Goal: Find specific page/section: Find specific page/section

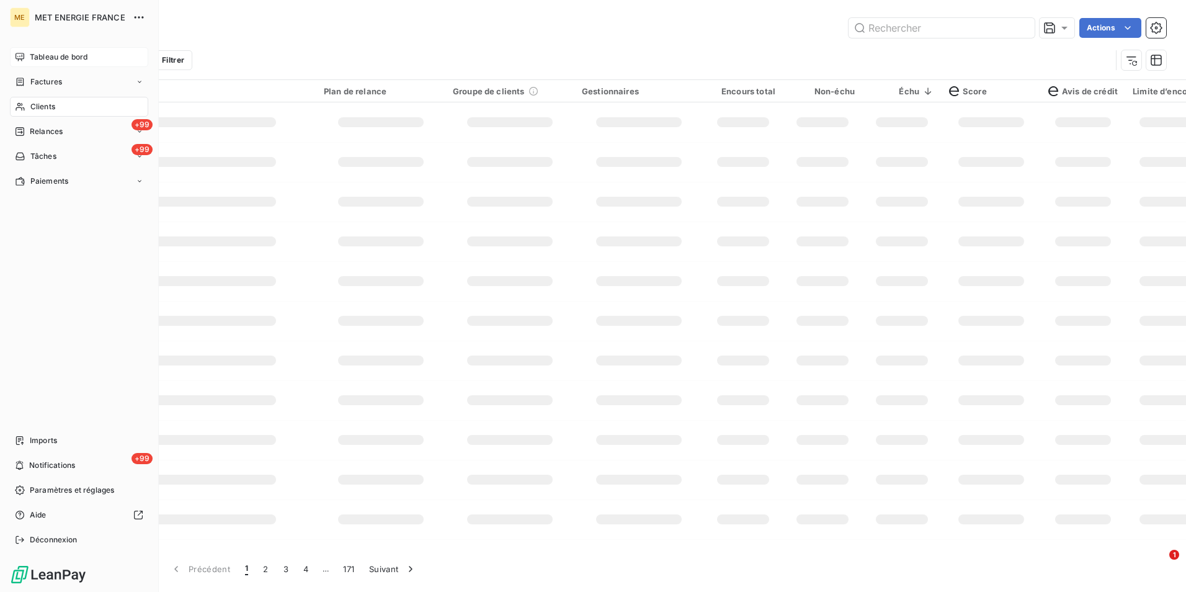
click at [39, 51] on div "Tableau de bord" at bounding box center [79, 57] width 138 height 20
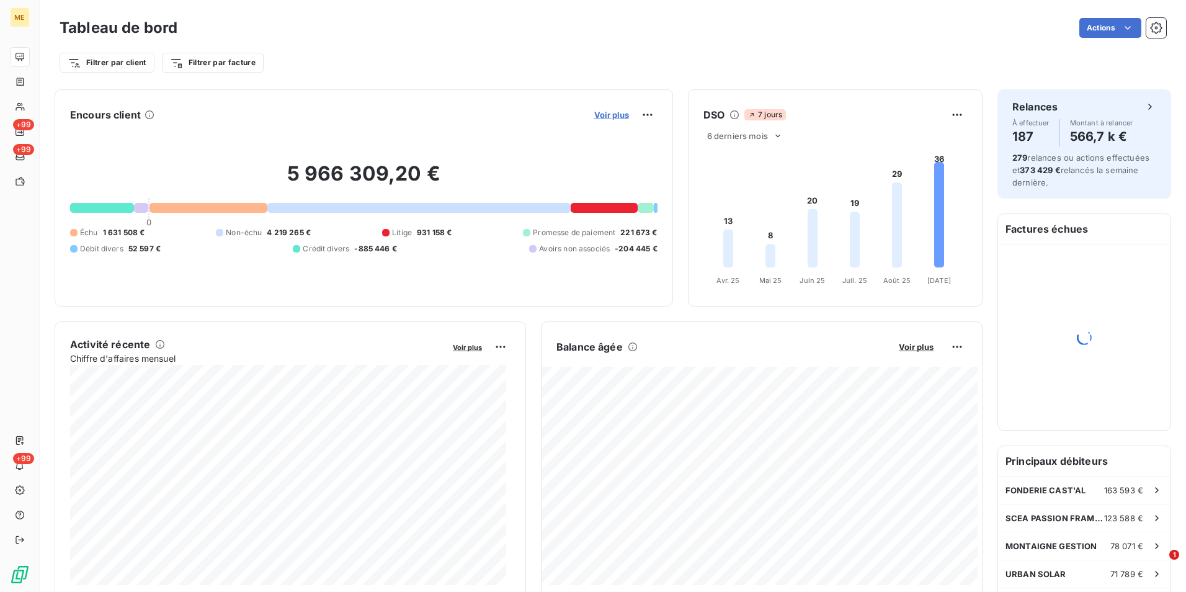
click at [612, 117] on span "Voir plus" at bounding box center [611, 115] width 35 height 10
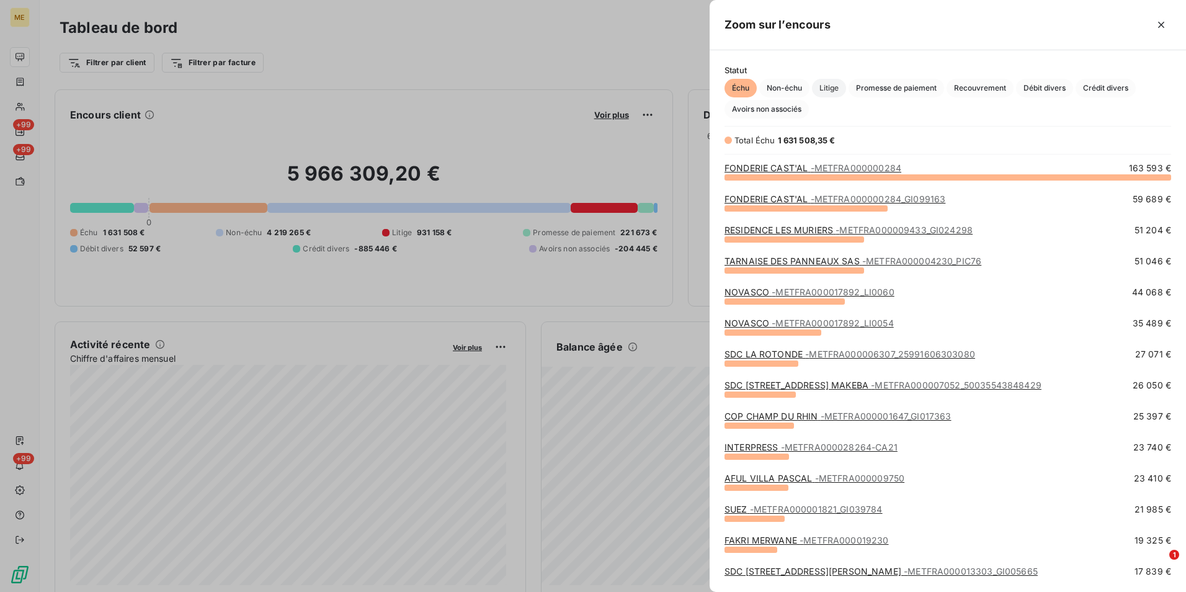
scroll to position [406, 467]
click at [823, 84] on span "Litige" at bounding box center [829, 88] width 34 height 19
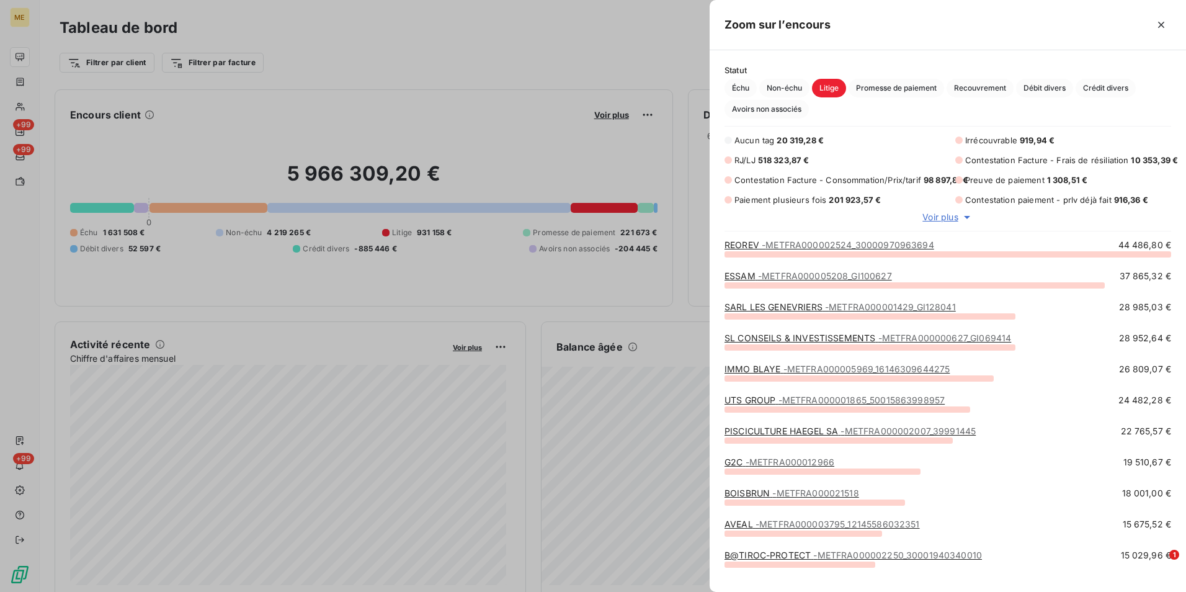
scroll to position [329, 467]
click at [933, 216] on span "Voir plus" at bounding box center [939, 217] width 35 height 12
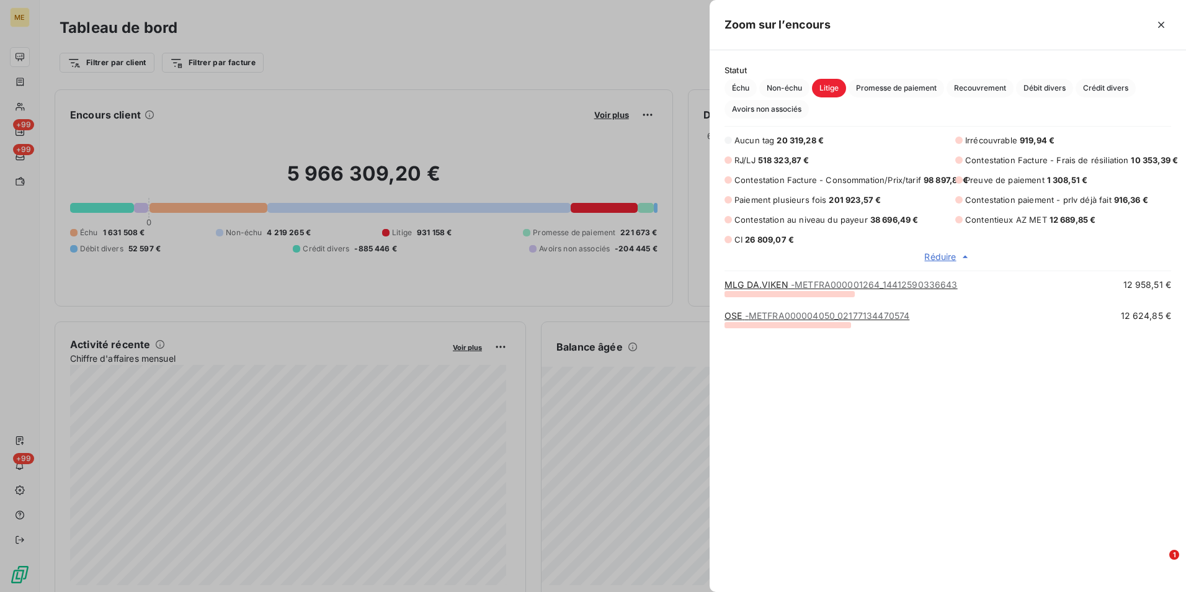
scroll to position [0, 0]
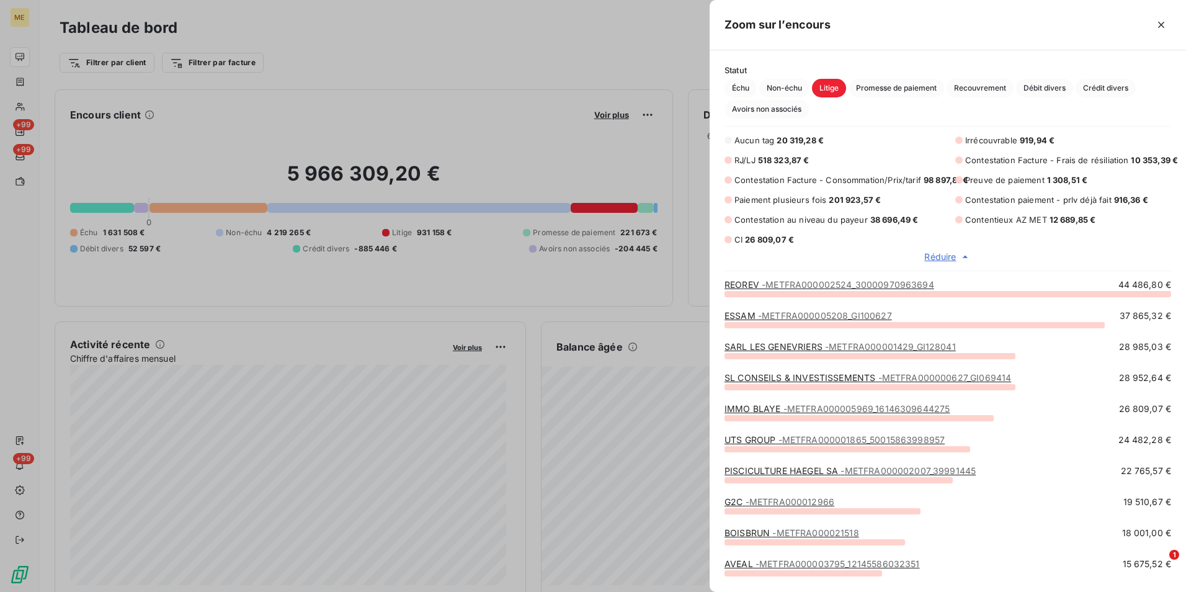
drag, startPoint x: 824, startPoint y: 82, endPoint x: 969, endPoint y: 51, distance: 148.4
click at [969, 51] on div "Statut Échu Non-échu Litige Promesse de paiement Recouvrement Débit divers Créd…" at bounding box center [948, 320] width 476 height 541
click at [508, 295] on div at bounding box center [593, 296] width 1186 height 592
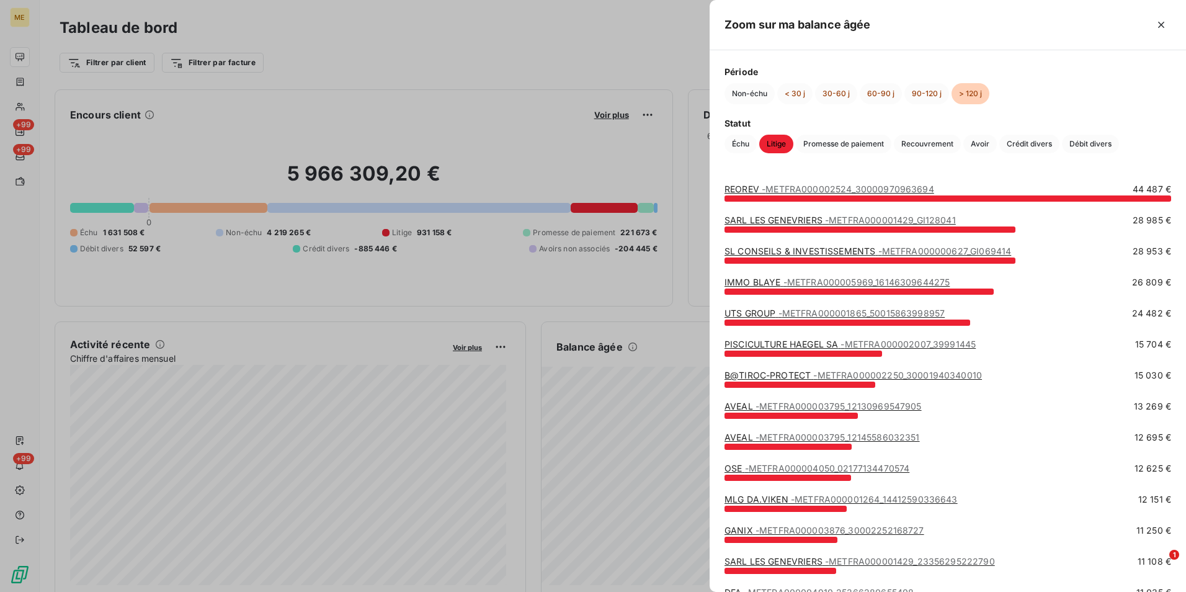
drag, startPoint x: 777, startPoint y: 140, endPoint x: 479, endPoint y: 84, distance: 302.9
click at [479, 84] on div at bounding box center [593, 296] width 1186 height 592
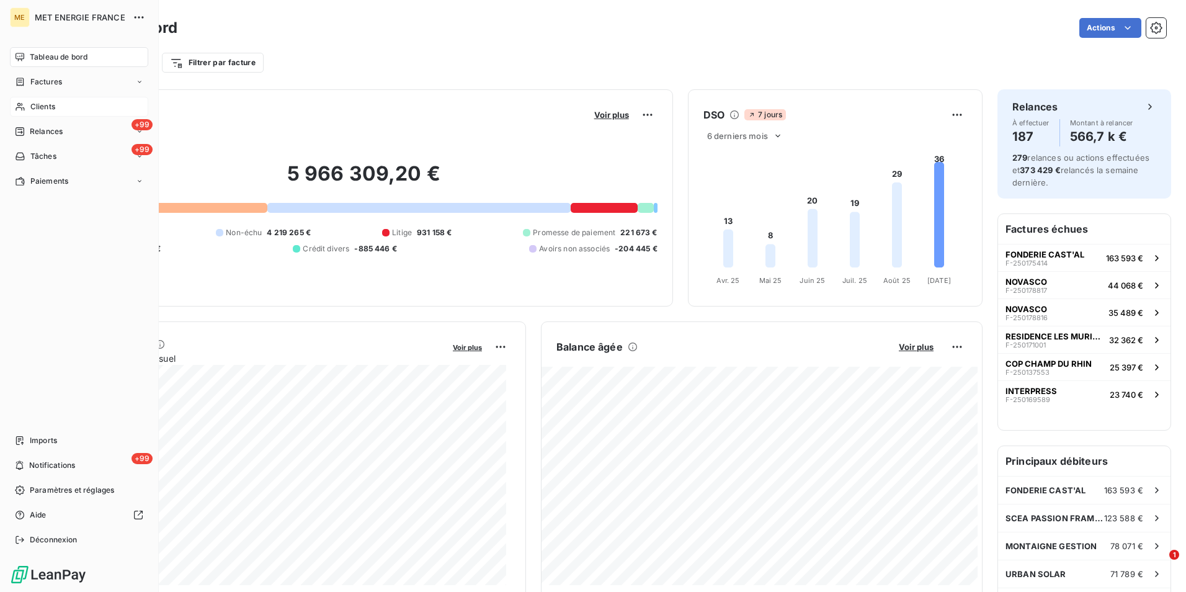
click at [59, 110] on div "Clients" at bounding box center [79, 107] width 138 height 20
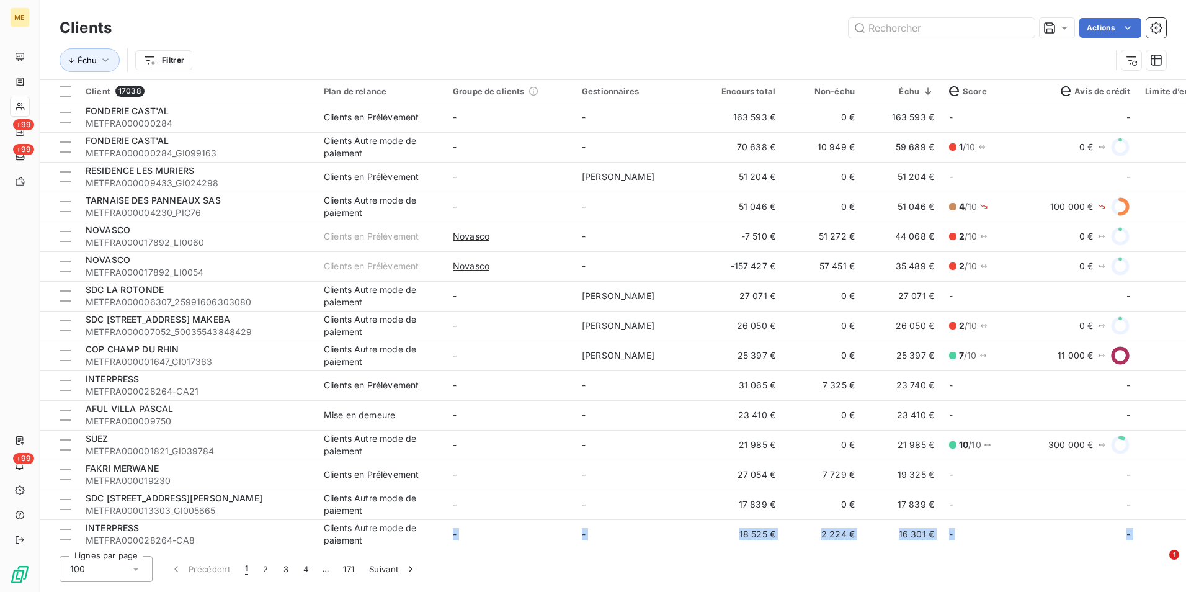
click at [493, 544] on div "Clients Actions Échu Filtrer Client 17038 Plan de relance Groupe de clients Ges…" at bounding box center [613, 296] width 1146 height 592
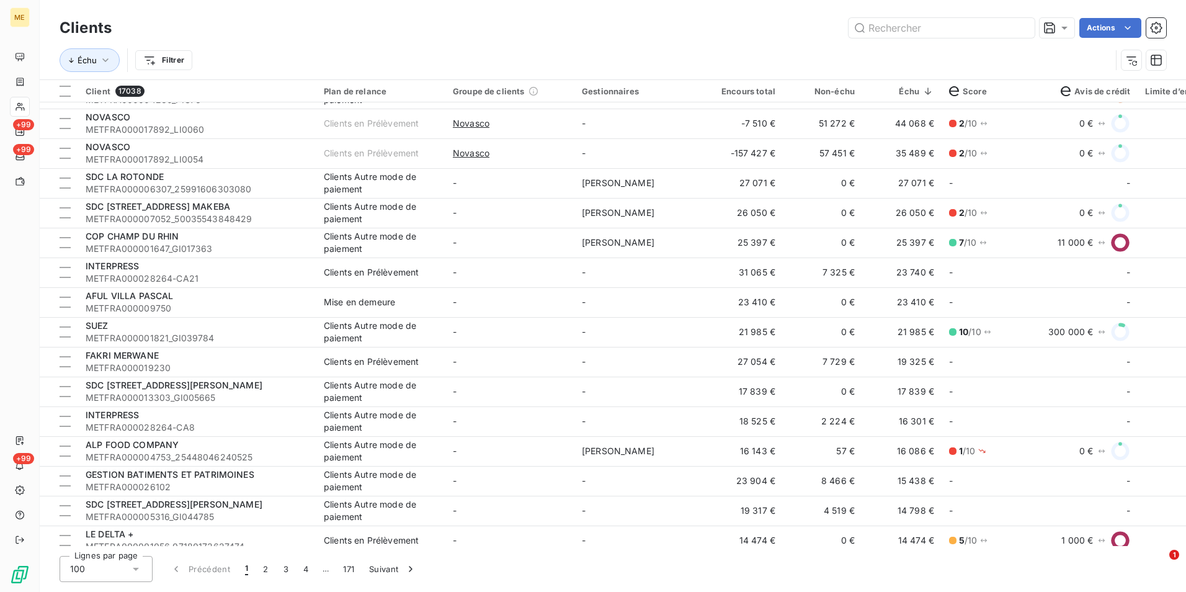
click at [603, 38] on div "Clients Actions" at bounding box center [613, 28] width 1106 height 26
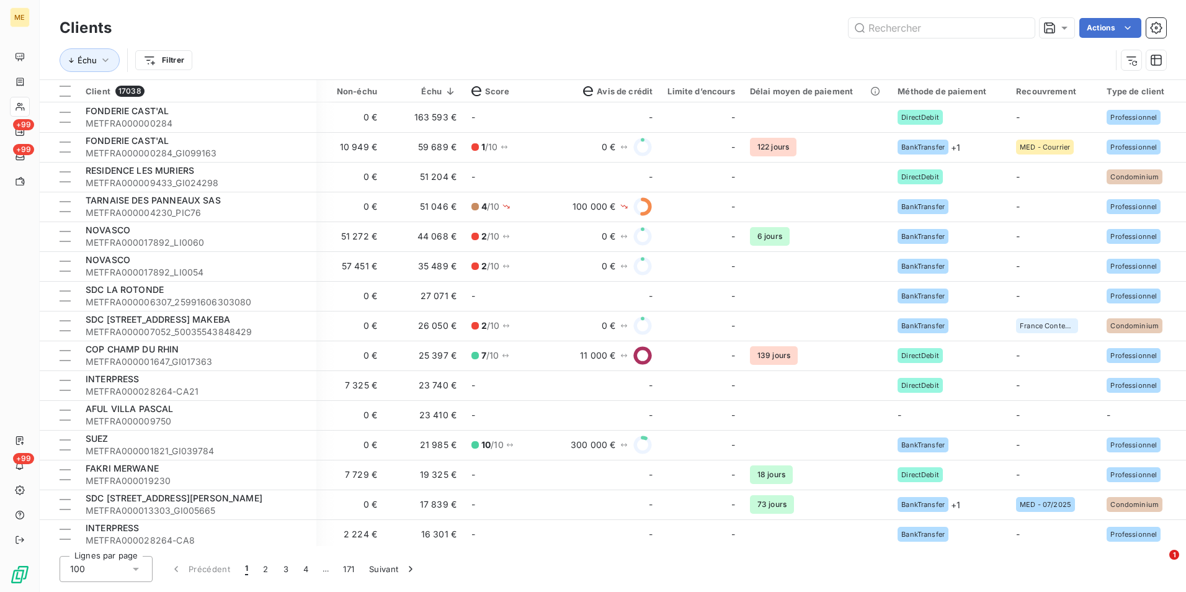
scroll to position [0, 1249]
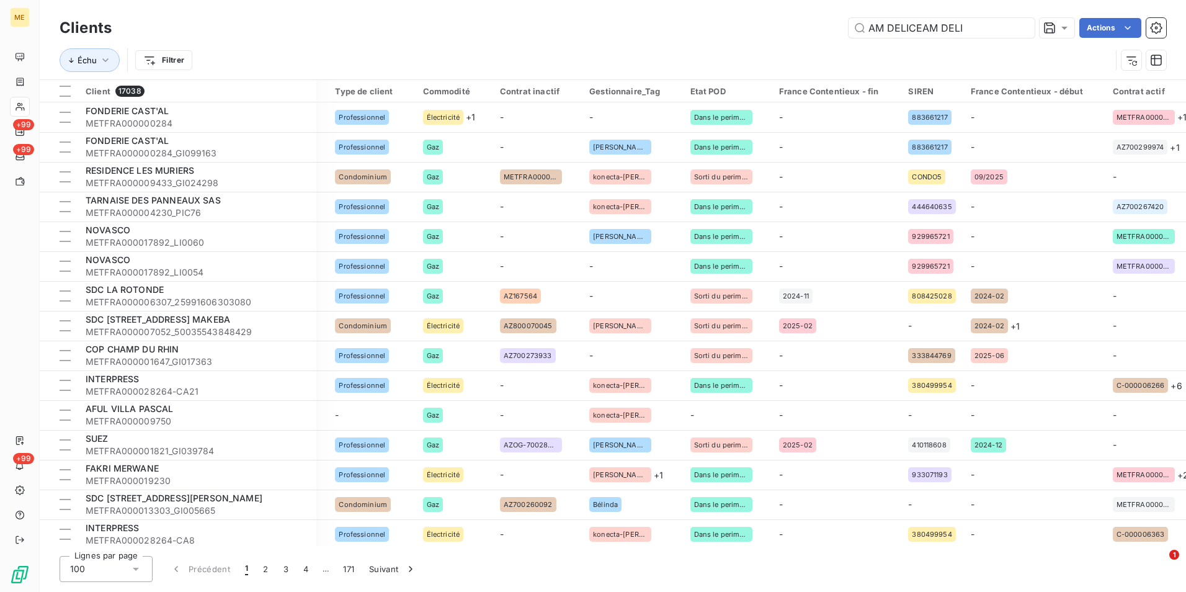
type input "AM DELICE"
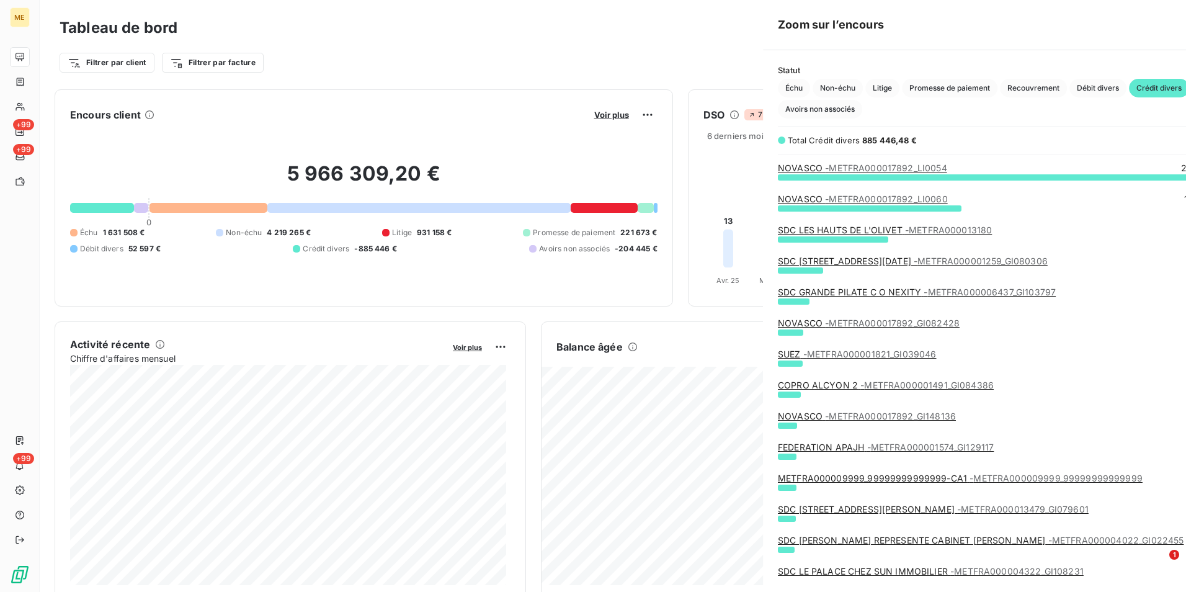
scroll to position [406, 467]
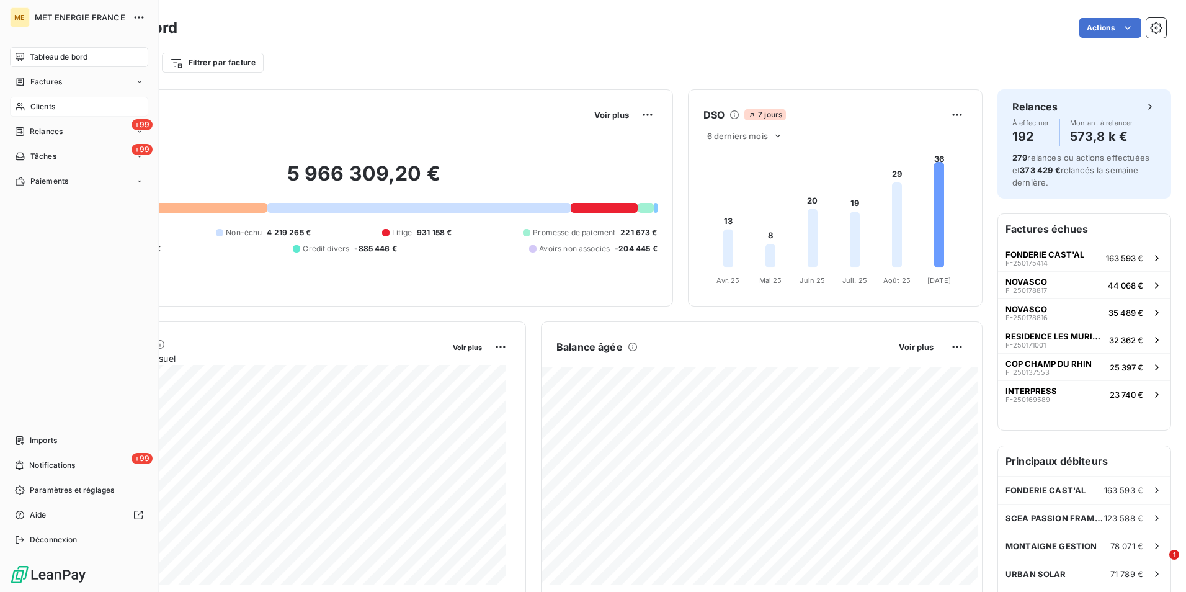
click at [30, 107] on span "Clients" at bounding box center [42, 106] width 25 height 11
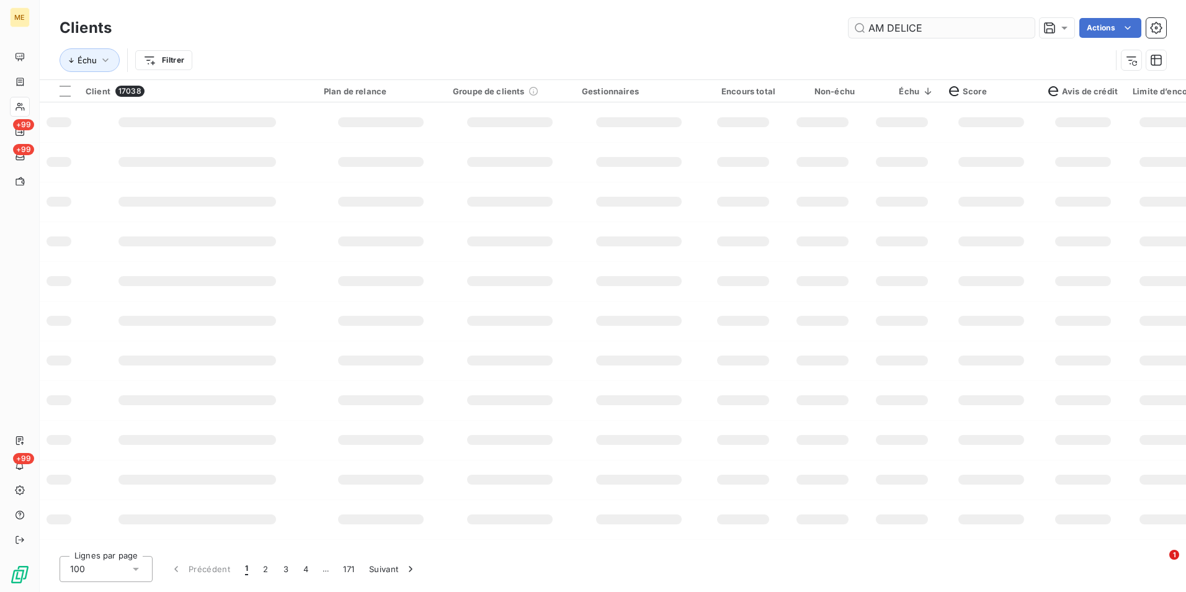
click at [930, 35] on input "AM DELICE" at bounding box center [941, 28] width 186 height 20
click at [927, 32] on input "AM DELICE" at bounding box center [941, 28] width 186 height 20
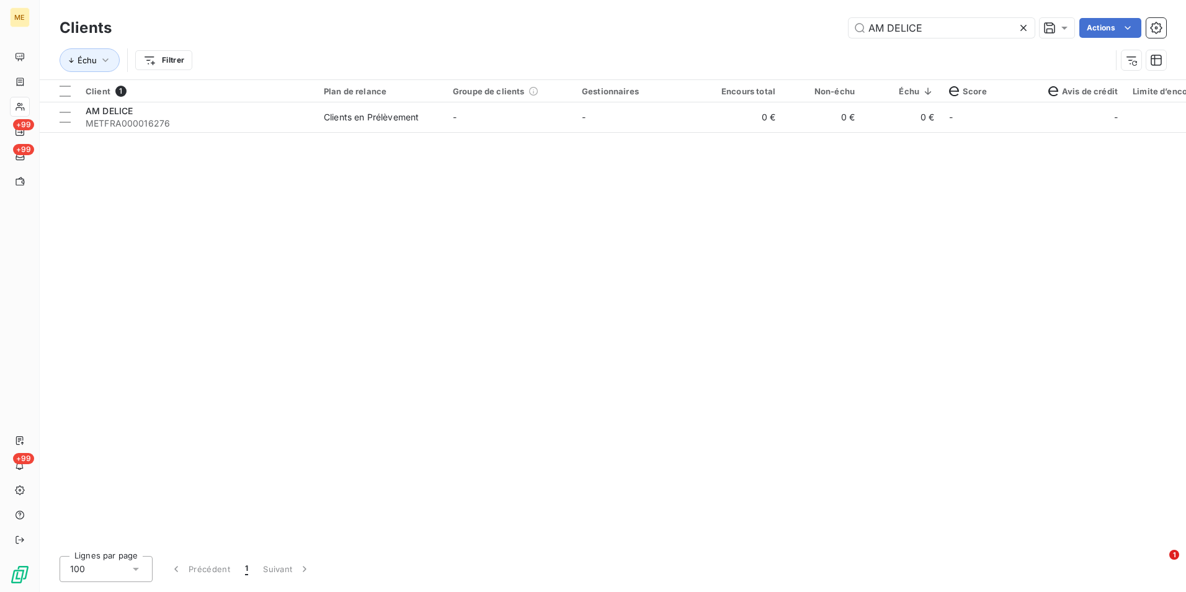
type input "AM DELICE"
click at [179, 136] on div "Client 1 Plan de relance Groupe de clients Gestionnaires Encours total Non-échu…" at bounding box center [613, 313] width 1146 height 466
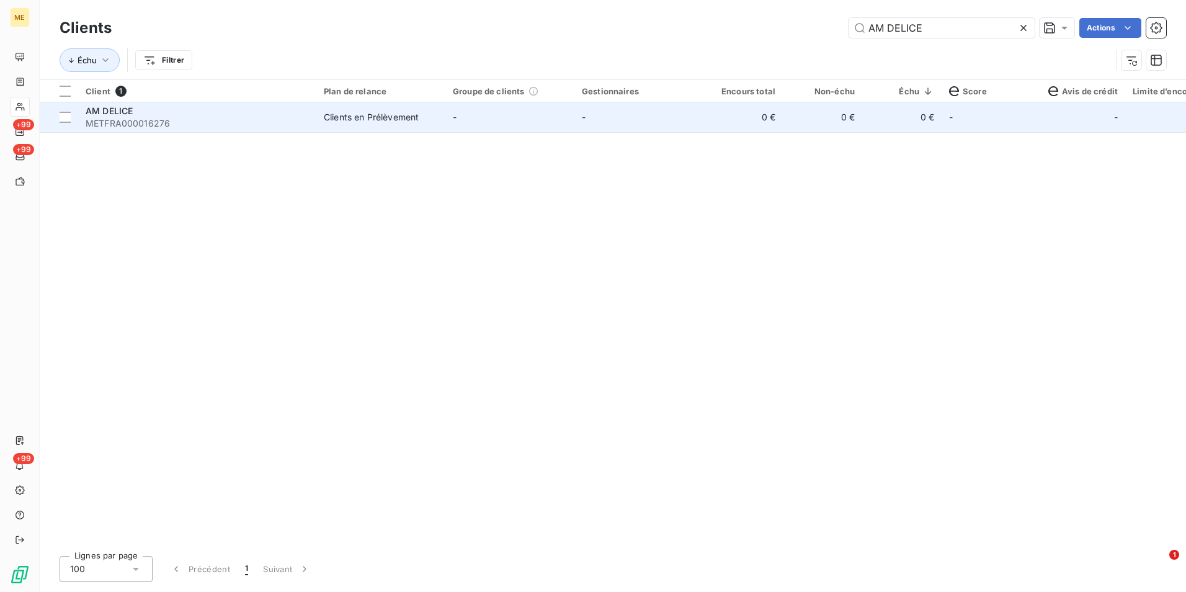
click at [188, 114] on div "AM DELICE" at bounding box center [197, 111] width 223 height 12
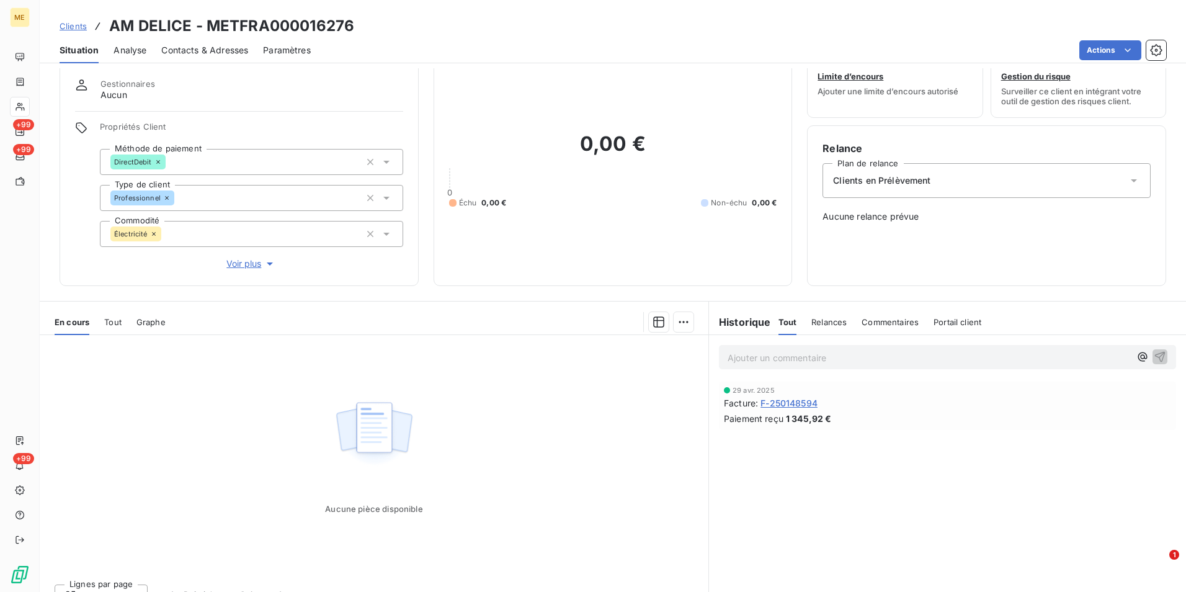
scroll to position [56, 0]
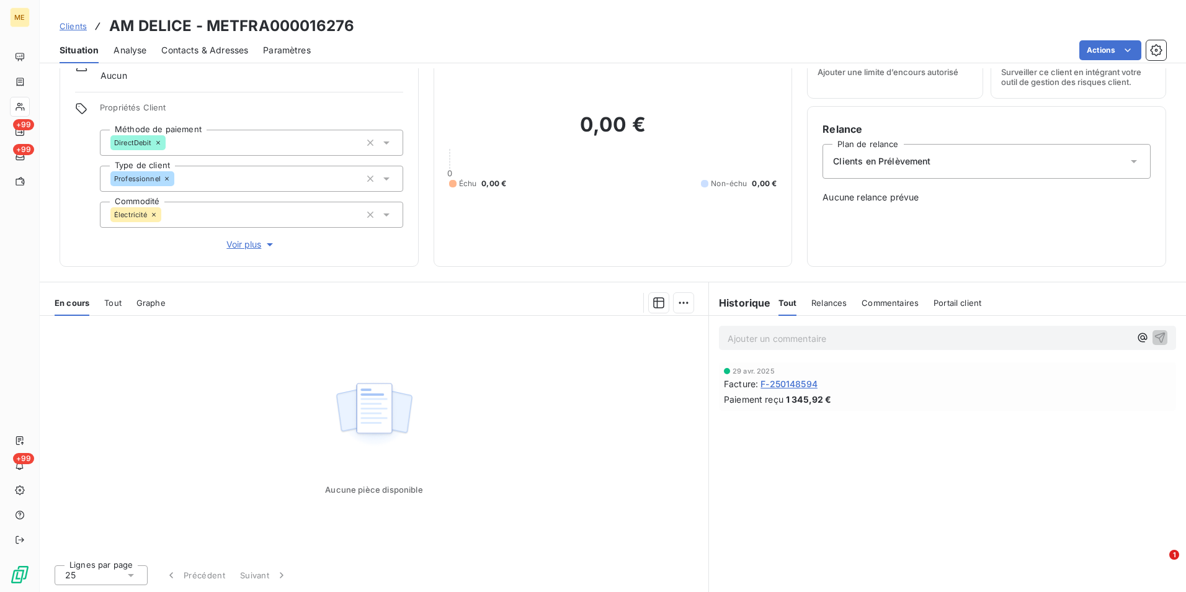
click at [781, 385] on span "F-250148594" at bounding box center [788, 383] width 57 height 13
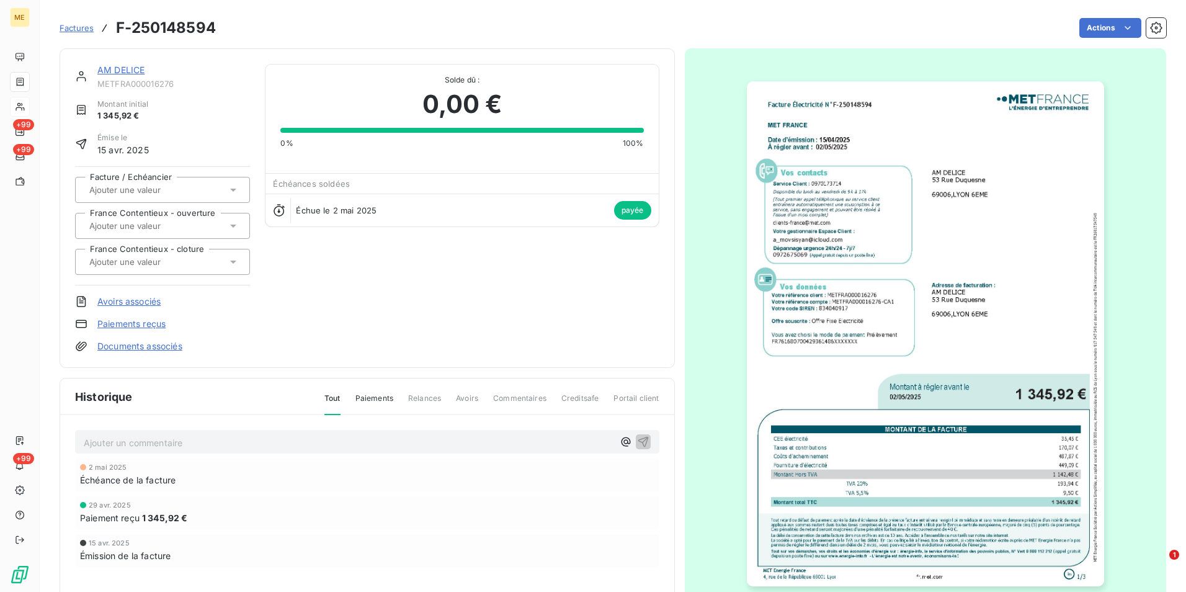
click at [791, 308] on img "button" at bounding box center [925, 333] width 357 height 505
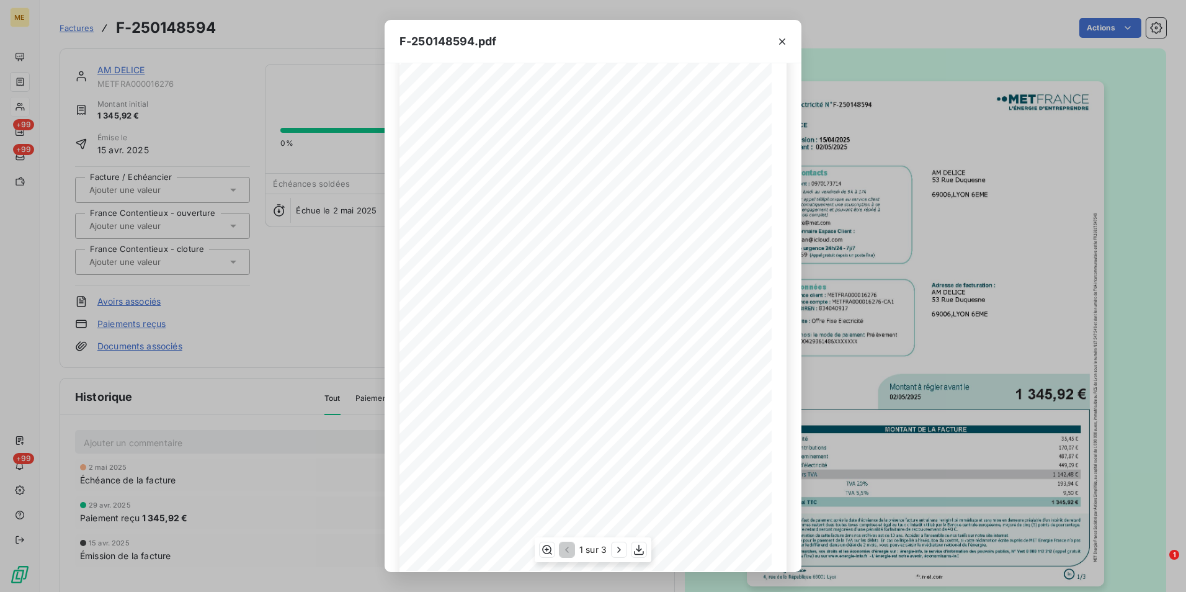
scroll to position [62, 0]
click at [616, 551] on icon "button" at bounding box center [619, 549] width 12 height 12
click at [505, 262] on span "01/03" at bounding box center [511, 264] width 12 height 4
click at [503, 102] on div "Facture Électricité N° F-250148594 MET Energie France [STREET_ADDRESS] [DATE][D…" at bounding box center [592, 288] width 387 height 536
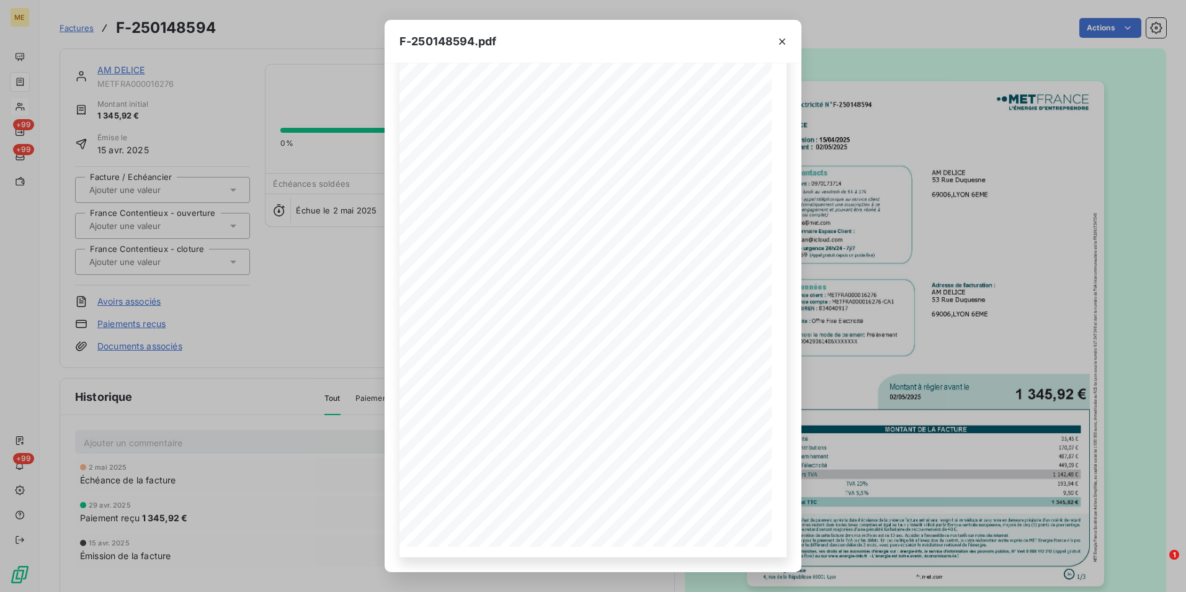
click at [505, 105] on div "Facture Électricité N° F-250148594 MET Energie France [STREET_ADDRESS] [DATE][D…" at bounding box center [593, 288] width 372 height 526
click at [543, 557] on button "button" at bounding box center [545, 549] width 15 height 15
click at [639, 253] on div at bounding box center [592, 521] width 387 height 887
click at [652, 241] on span "T" at bounding box center [655, 238] width 6 height 9
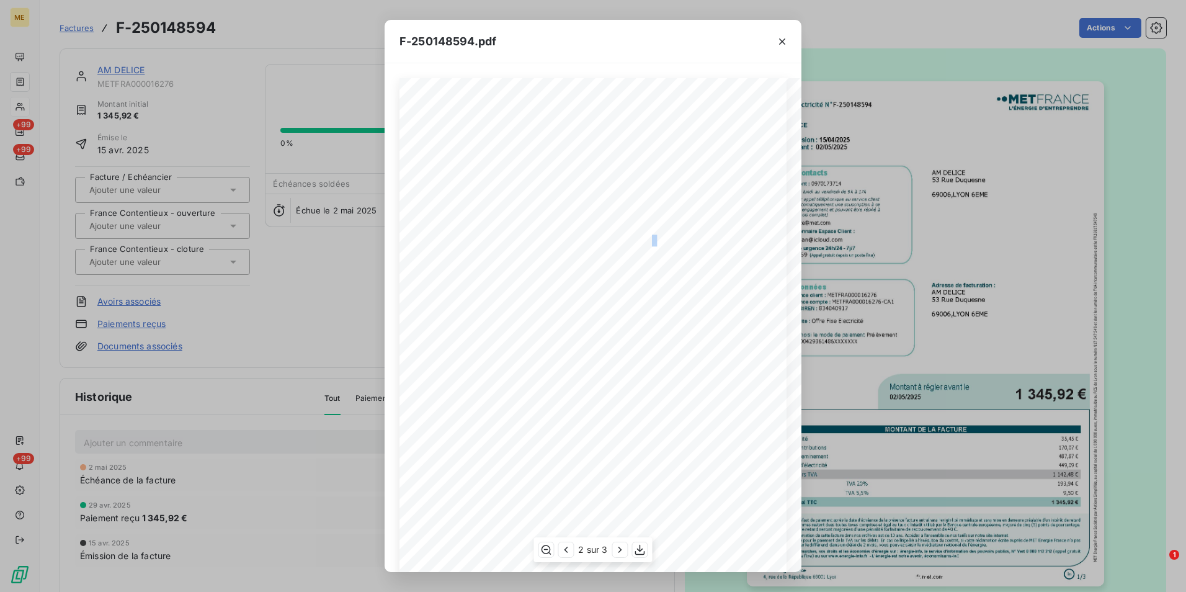
click at [331, 260] on div "F-250148594.pdf Facture Électricité N° F-250148594 MET Energie France [STREET_A…" at bounding box center [593, 296] width 1186 height 592
click at [781, 35] on icon "button" at bounding box center [782, 41] width 12 height 12
click at [781, 42] on icon "button" at bounding box center [782, 41] width 6 height 6
click at [924, 203] on div "F-250148594.pdf Facture Électricité N° F-250148594 MET Energie France [STREET_A…" at bounding box center [593, 296] width 1186 height 592
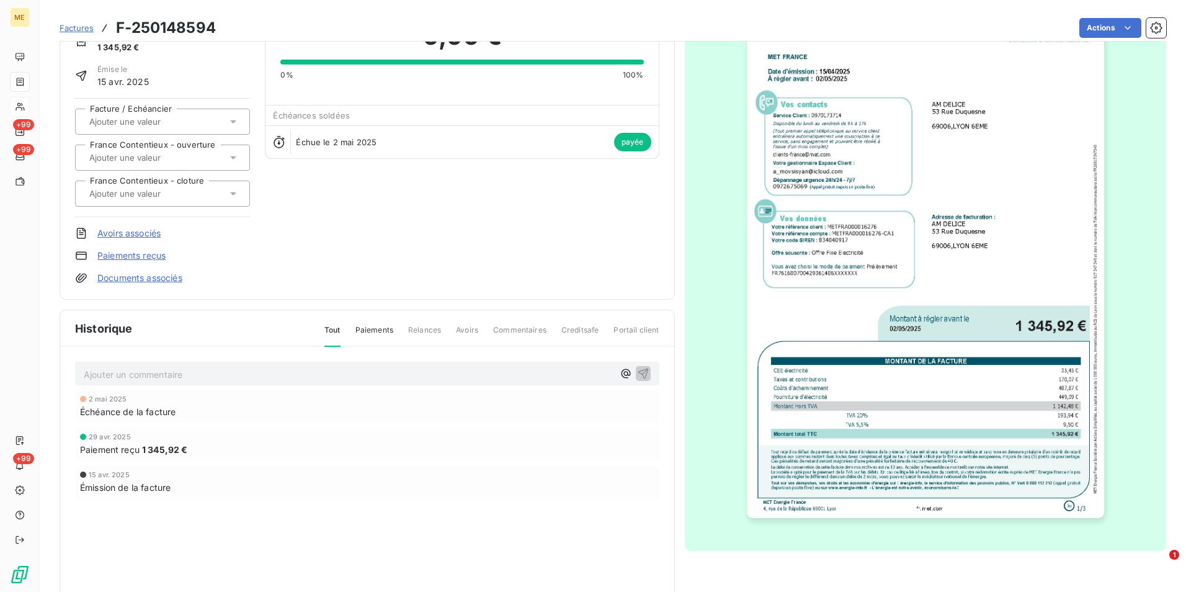
scroll to position [95, 0]
